Goal: Find specific page/section: Find specific page/section

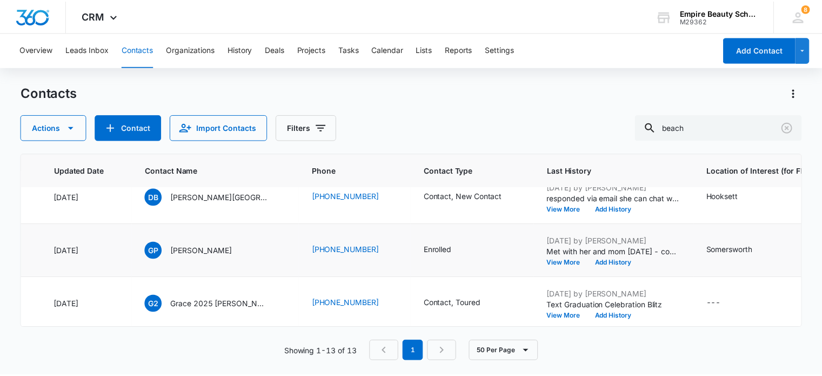
scroll to position [0, 162]
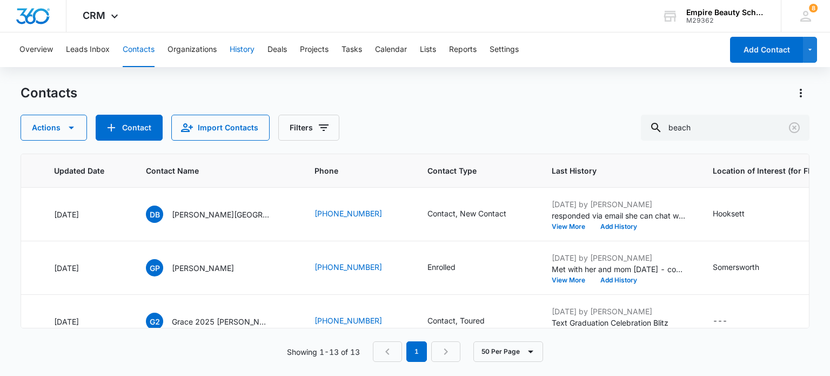
click at [241, 47] on button "History" at bounding box center [242, 49] width 25 height 35
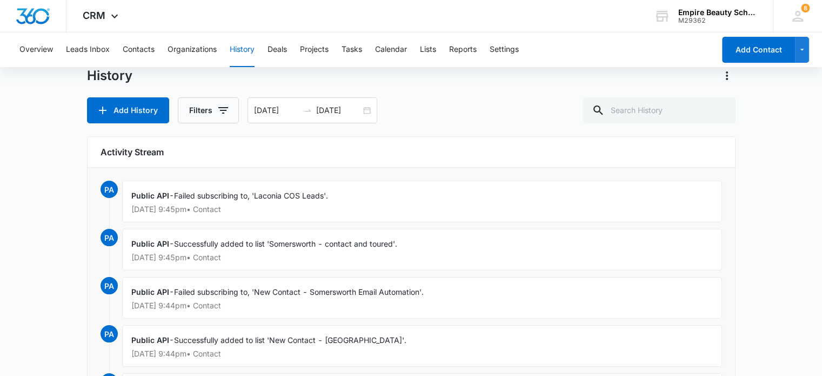
scroll to position [54, 0]
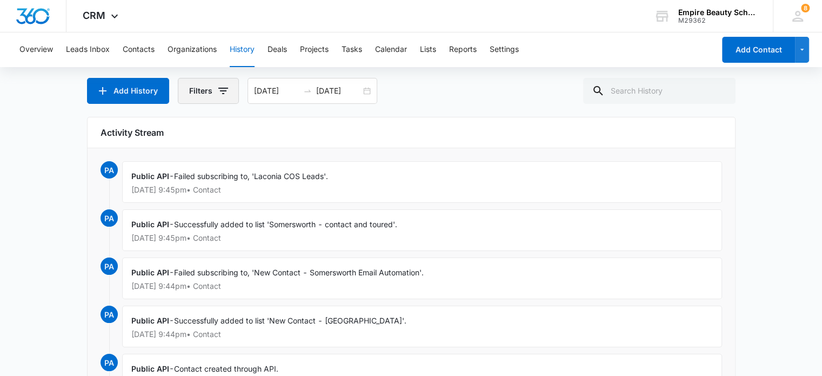
click at [219, 90] on icon "button" at bounding box center [223, 90] width 13 height 13
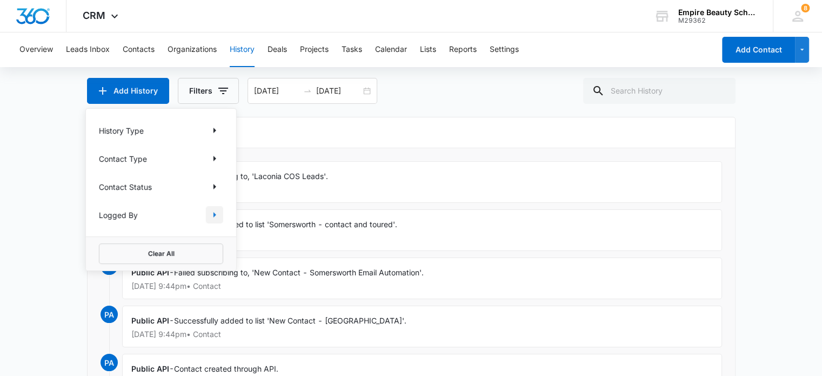
click at [211, 212] on icon "Show Logged By filters" at bounding box center [214, 214] width 13 height 13
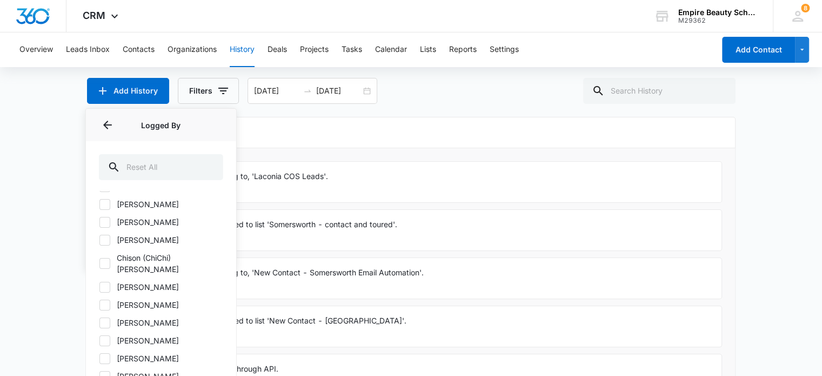
scroll to position [0, 0]
click at [104, 255] on icon at bounding box center [105, 257] width 10 height 10
click at [99, 256] on input "[PERSON_NAME]" at bounding box center [99, 256] width 1 height 1
checkbox input "true"
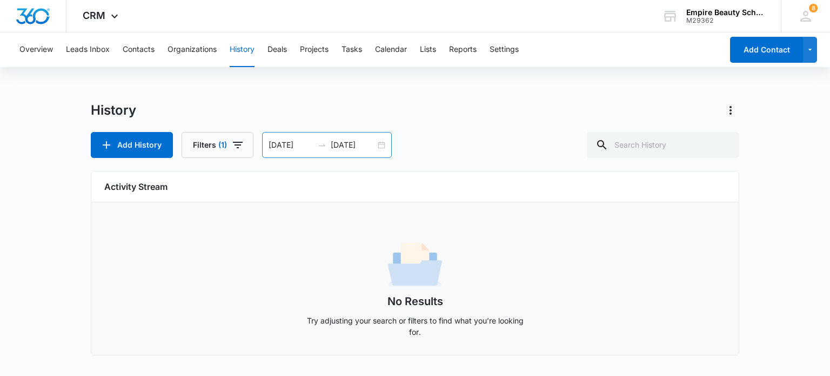
click at [377, 90] on div "Overview Leads Inbox Contacts Organizations History Deals Projects Tasks Calend…" at bounding box center [415, 200] width 830 height 336
click at [379, 142] on div "[DATE] [DATE]" at bounding box center [327, 145] width 130 height 26
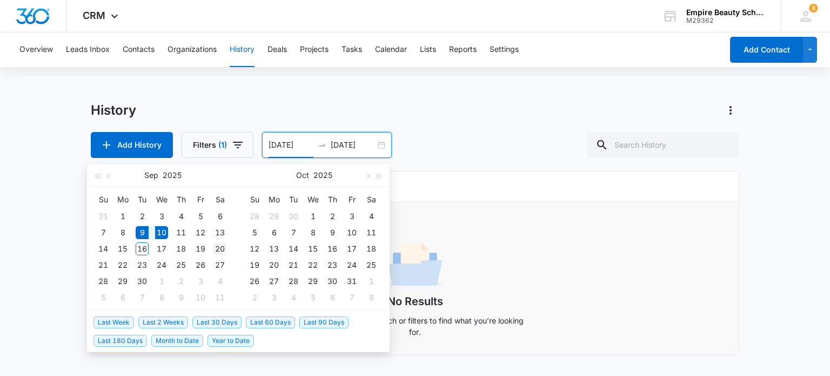
type input "[DATE]"
click at [223, 246] on div "20" at bounding box center [219, 248] width 13 height 13
type input "[DATE]"
click at [141, 231] on table "Su Mo Tu We Th Fr Sa 31 1 2 3 4 5 6 7 8 9 10 11 12 13 14 15 16 17 18 19 20 21 2…" at bounding box center [162, 248] width 136 height 115
type input "[DATE]"
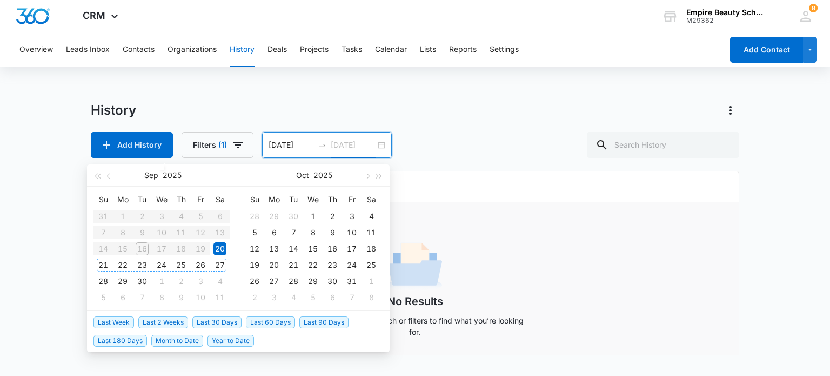
type input "[DATE]"
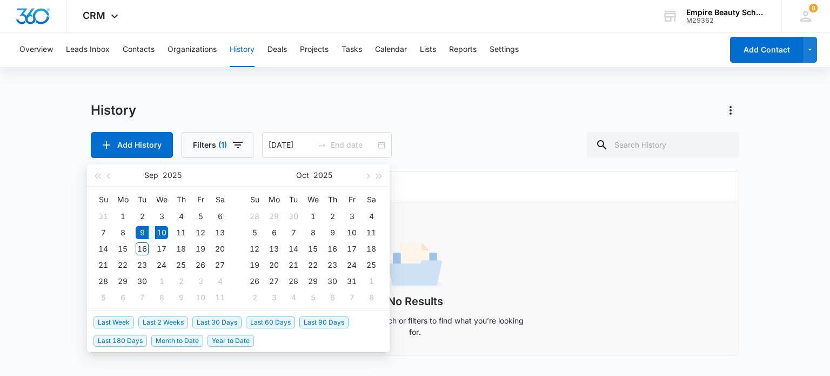
type input "[DATE]"
click at [503, 129] on div "History Add History Filters (1) [DATE] [DATE] [DATE] Su Mo Tu We Th Fr Sa 31 1 …" at bounding box center [415, 130] width 649 height 56
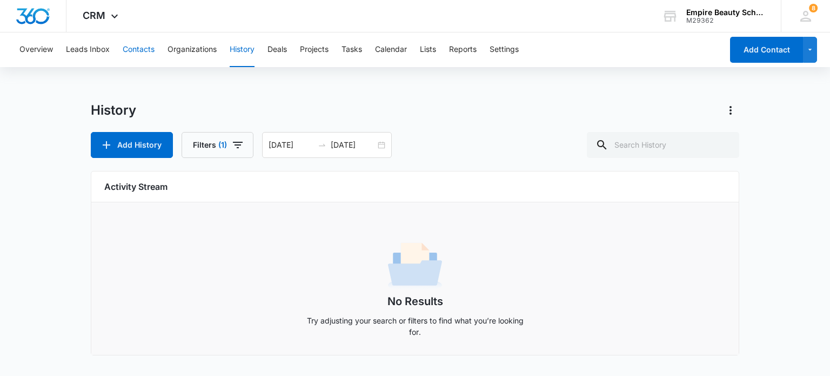
click at [136, 45] on button "Contacts" at bounding box center [139, 49] width 32 height 35
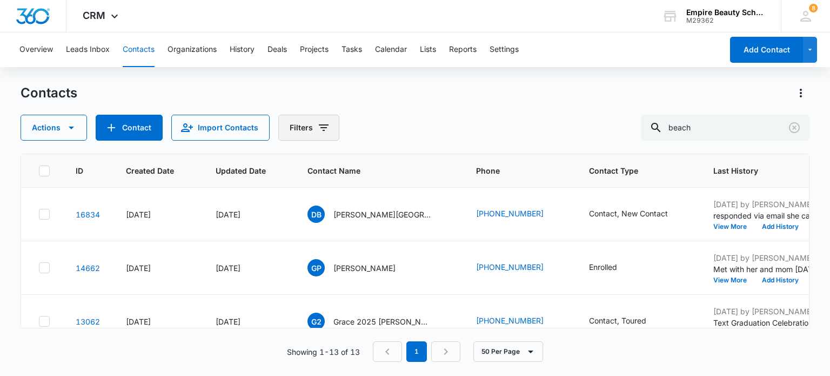
click at [294, 124] on button "Filters" at bounding box center [308, 128] width 61 height 26
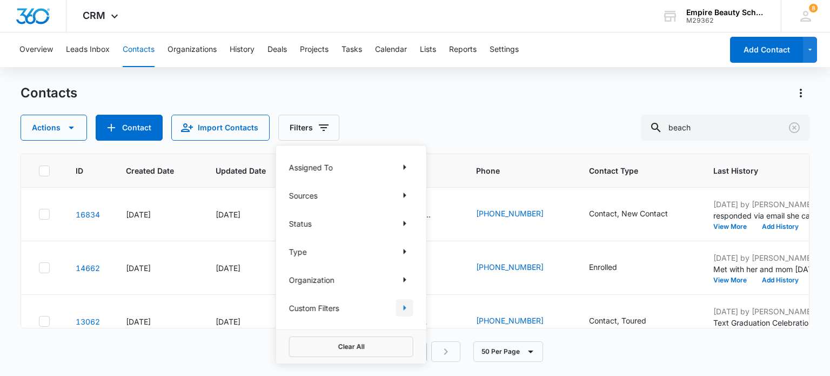
click at [405, 305] on icon "Show Custom Filters filters" at bounding box center [404, 307] width 13 height 13
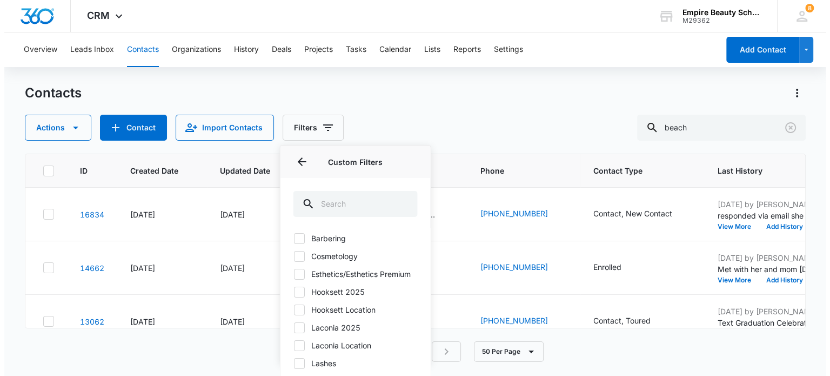
scroll to position [54, 0]
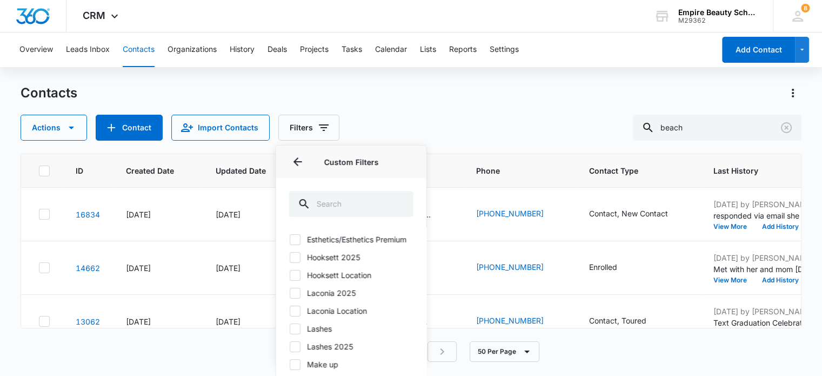
click at [291, 298] on icon at bounding box center [295, 293] width 10 height 10
click at [290, 293] on input "Laconia 2025" at bounding box center [289, 292] width 1 height 1
checkbox input "true"
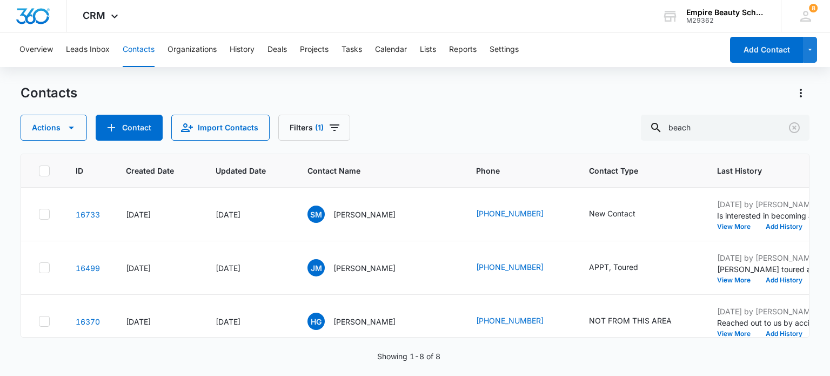
click at [478, 108] on div "Contacts Actions Contact Import Contacts Filters (1) beach" at bounding box center [415, 112] width 789 height 56
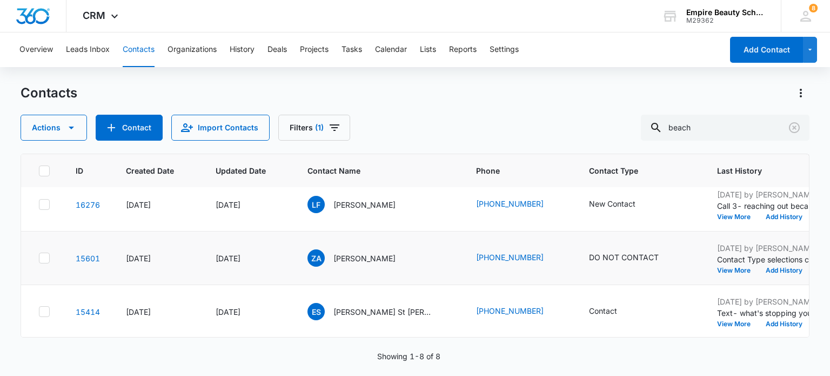
scroll to position [0, 0]
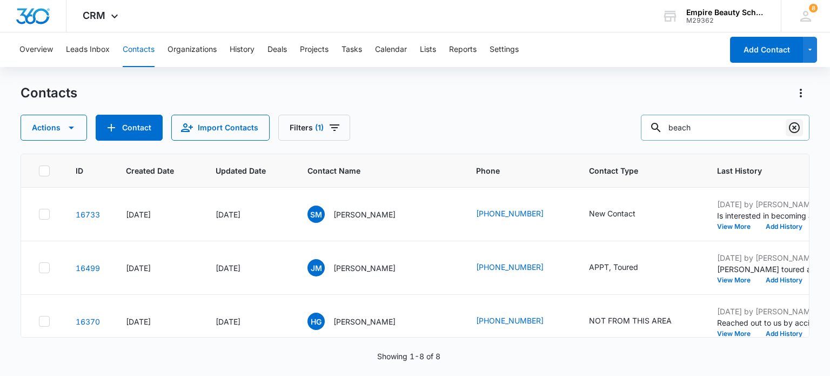
click at [792, 126] on icon "Clear" at bounding box center [794, 127] width 13 height 13
